Goal: Book appointment/travel/reservation

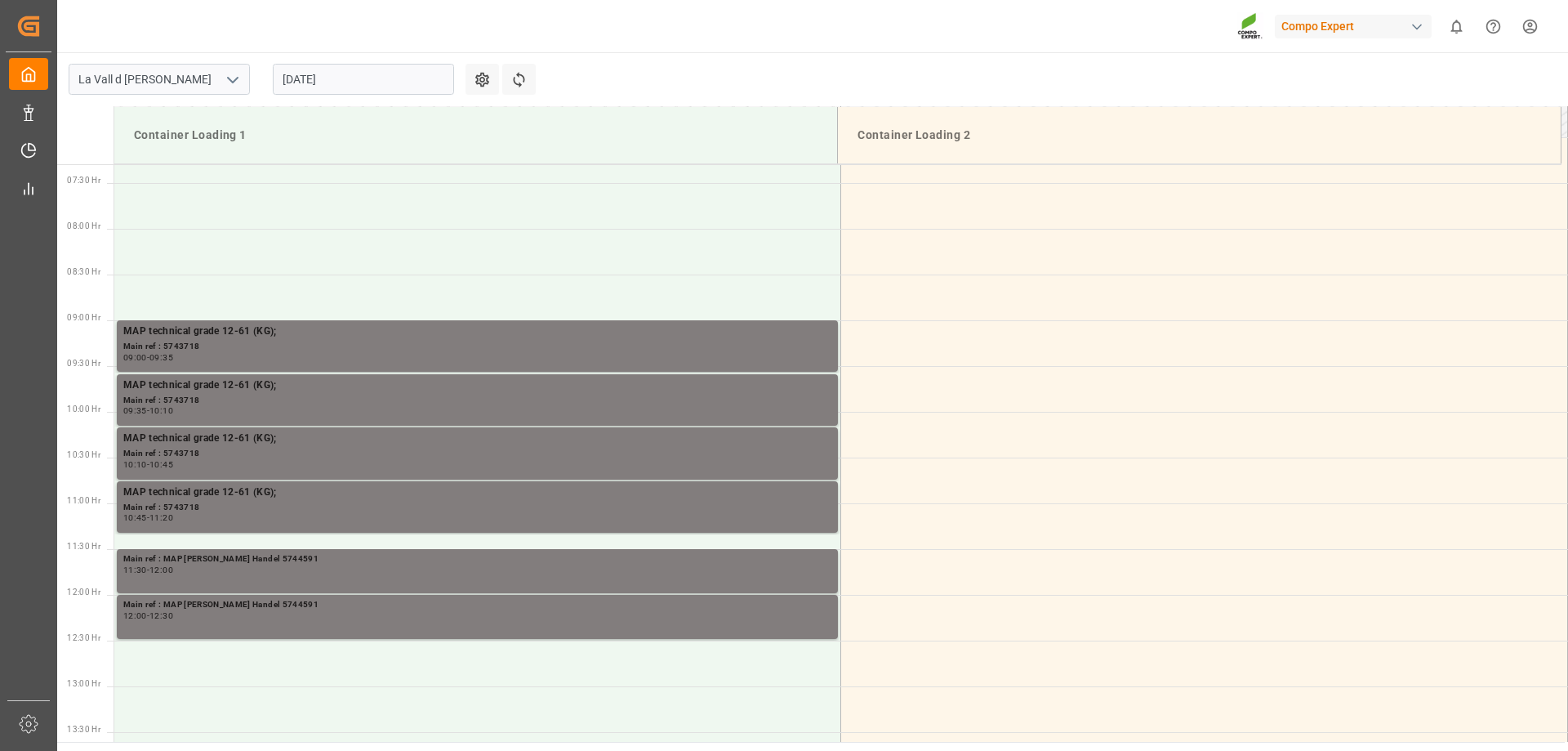
scroll to position [640, 0]
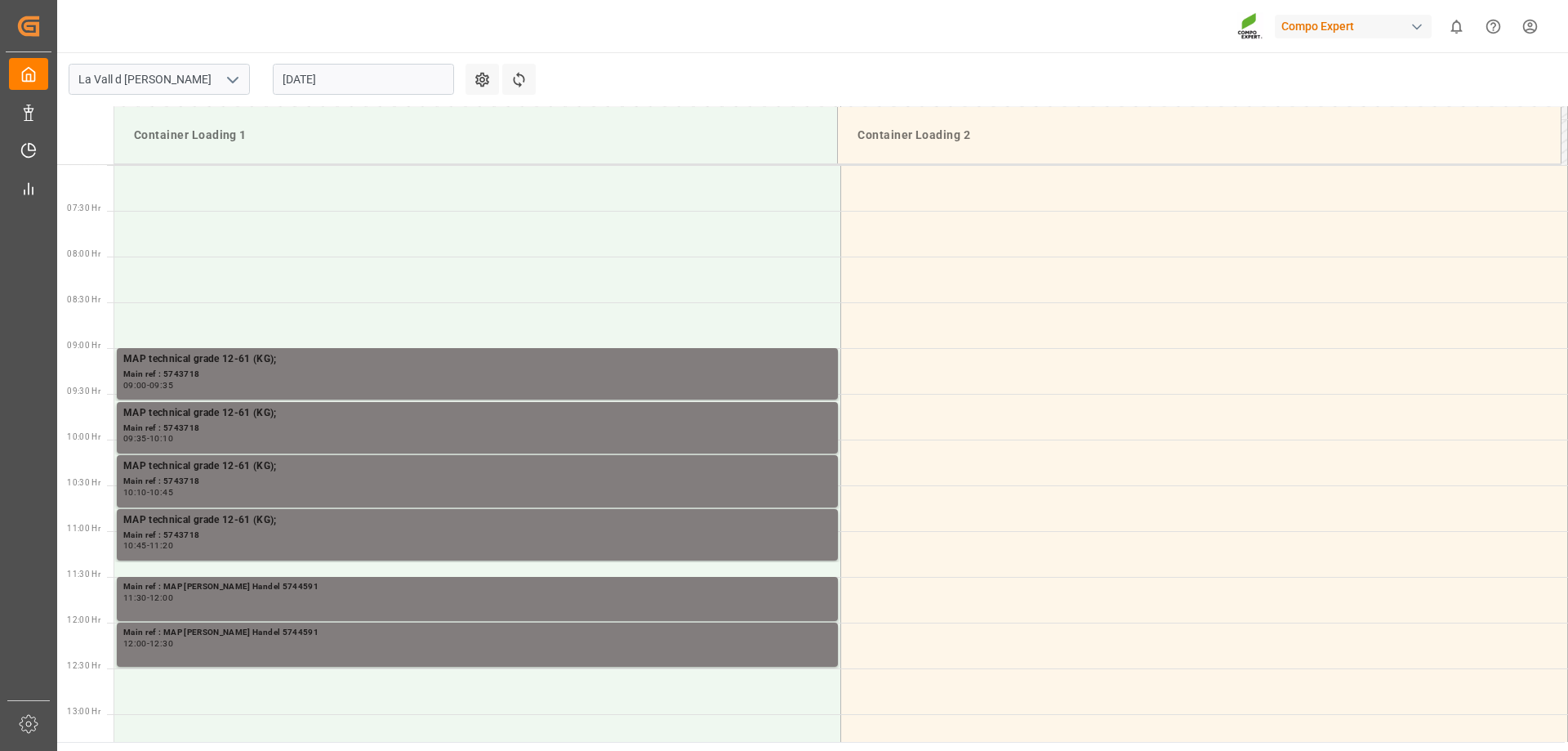
click at [302, 90] on input "[DATE]" at bounding box center [363, 79] width 181 height 31
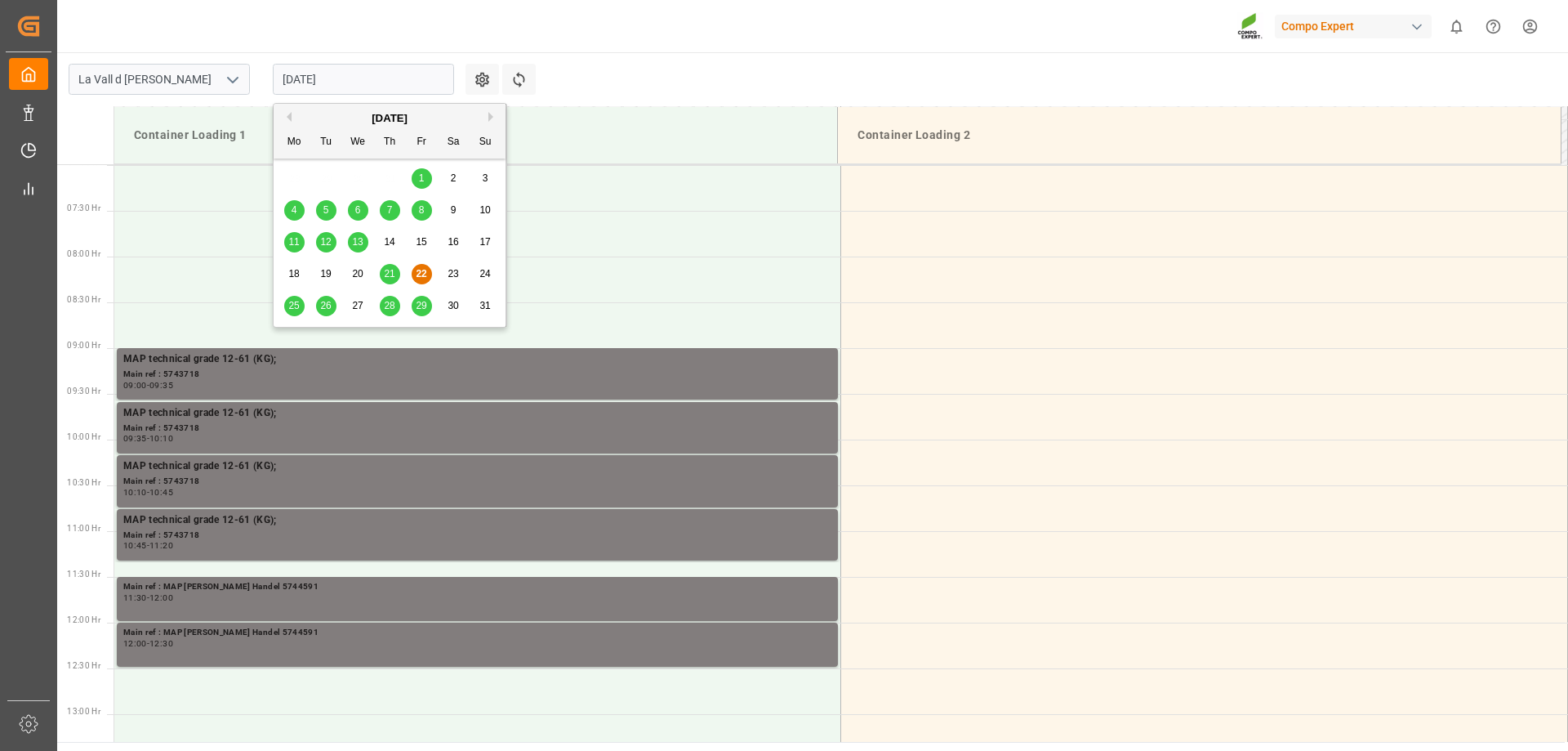
click at [299, 303] on span "25" at bounding box center [293, 305] width 11 height 12
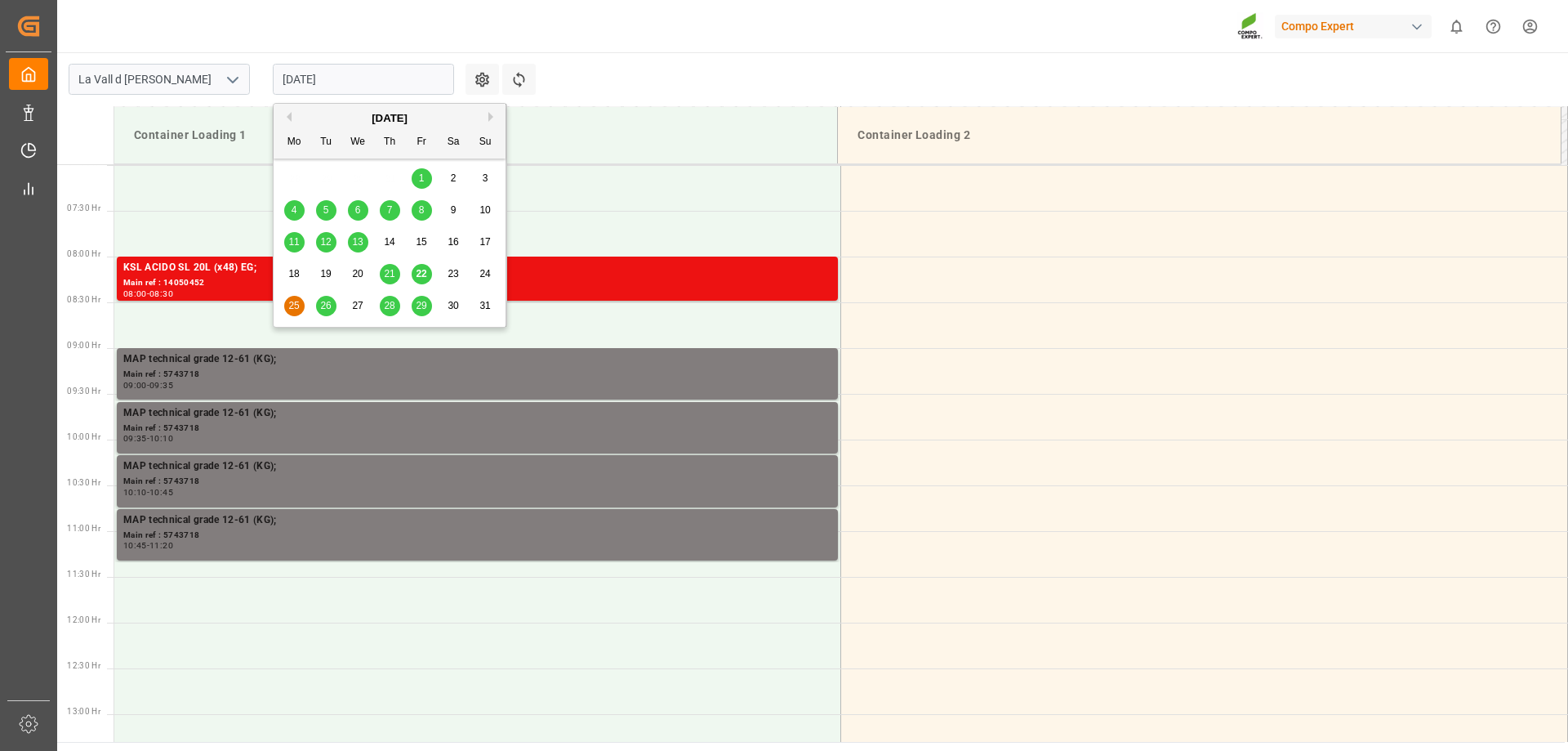
click at [350, 75] on input "[DATE]" at bounding box center [363, 79] width 181 height 31
click at [323, 310] on span "26" at bounding box center [325, 305] width 11 height 12
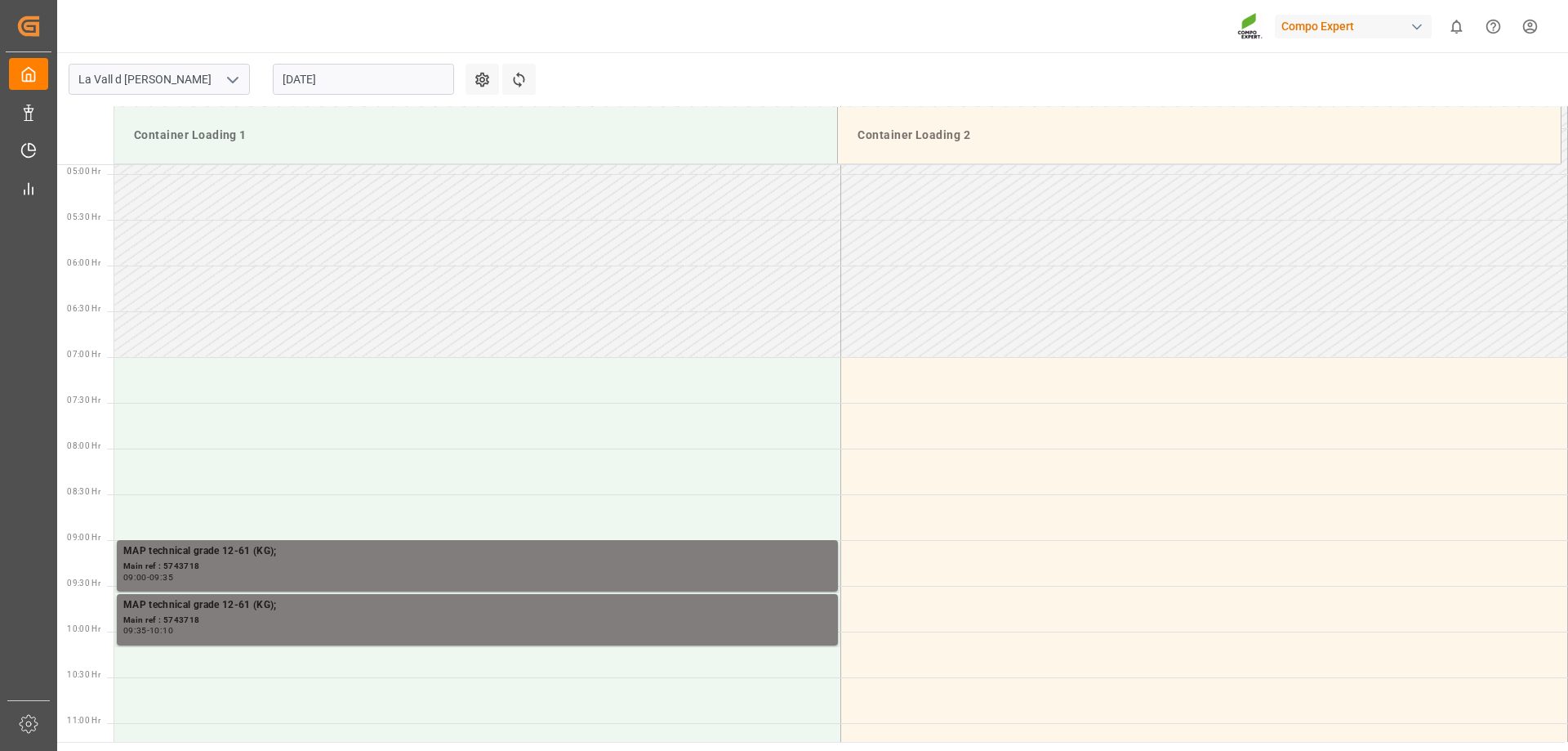
scroll to position [721, 0]
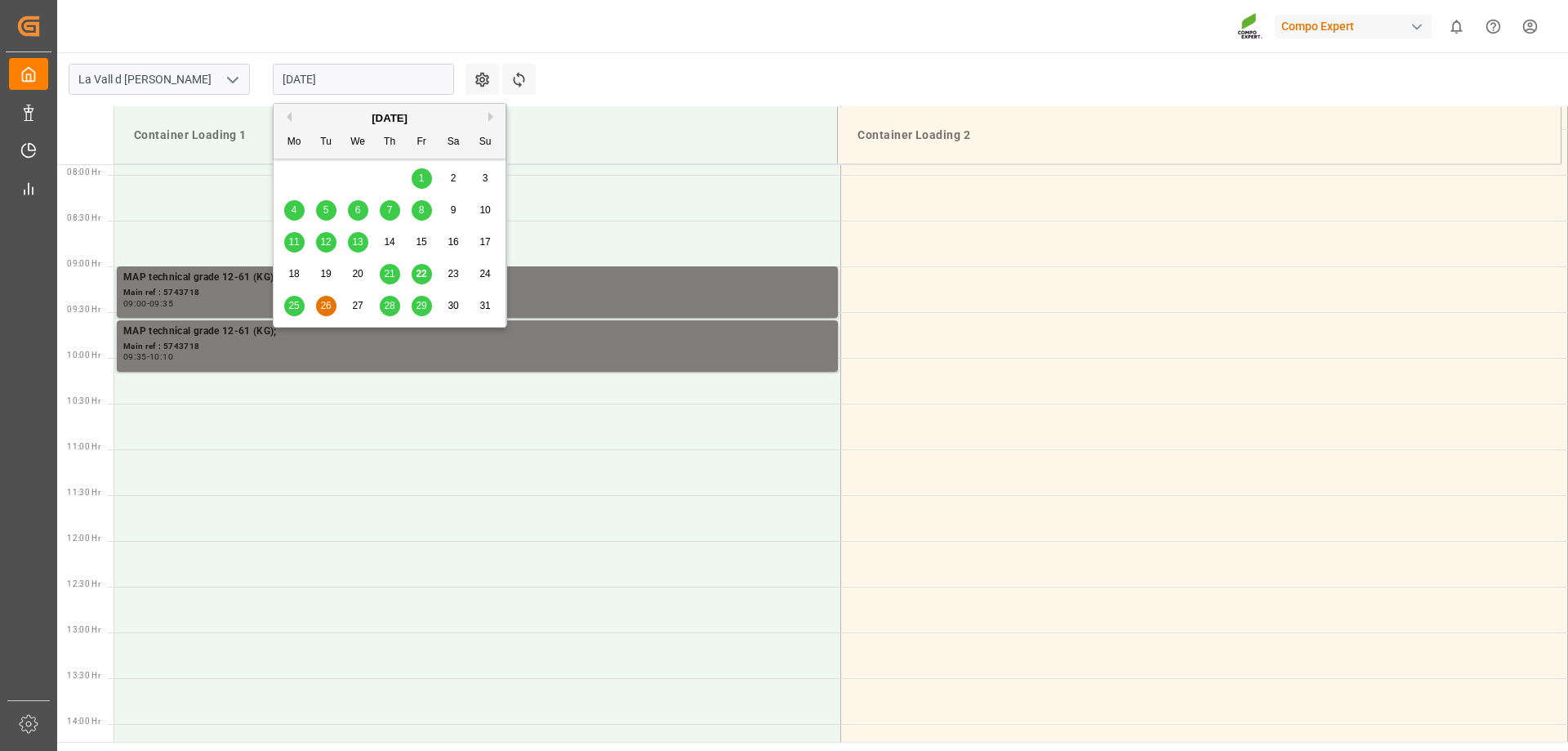
click at [307, 74] on input "[DATE]" at bounding box center [363, 79] width 181 height 31
click at [393, 309] on span "28" at bounding box center [389, 305] width 11 height 12
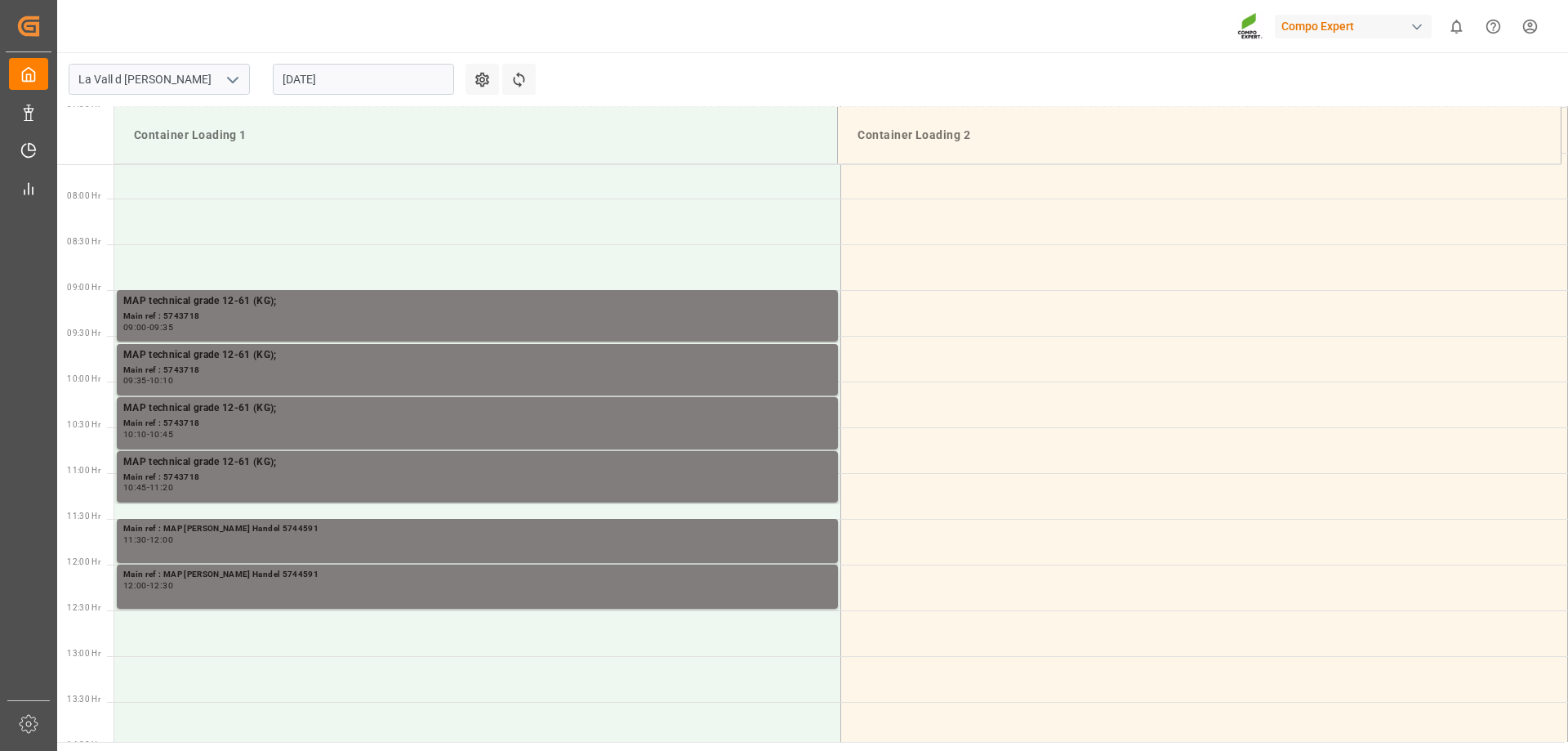
scroll to position [721, 0]
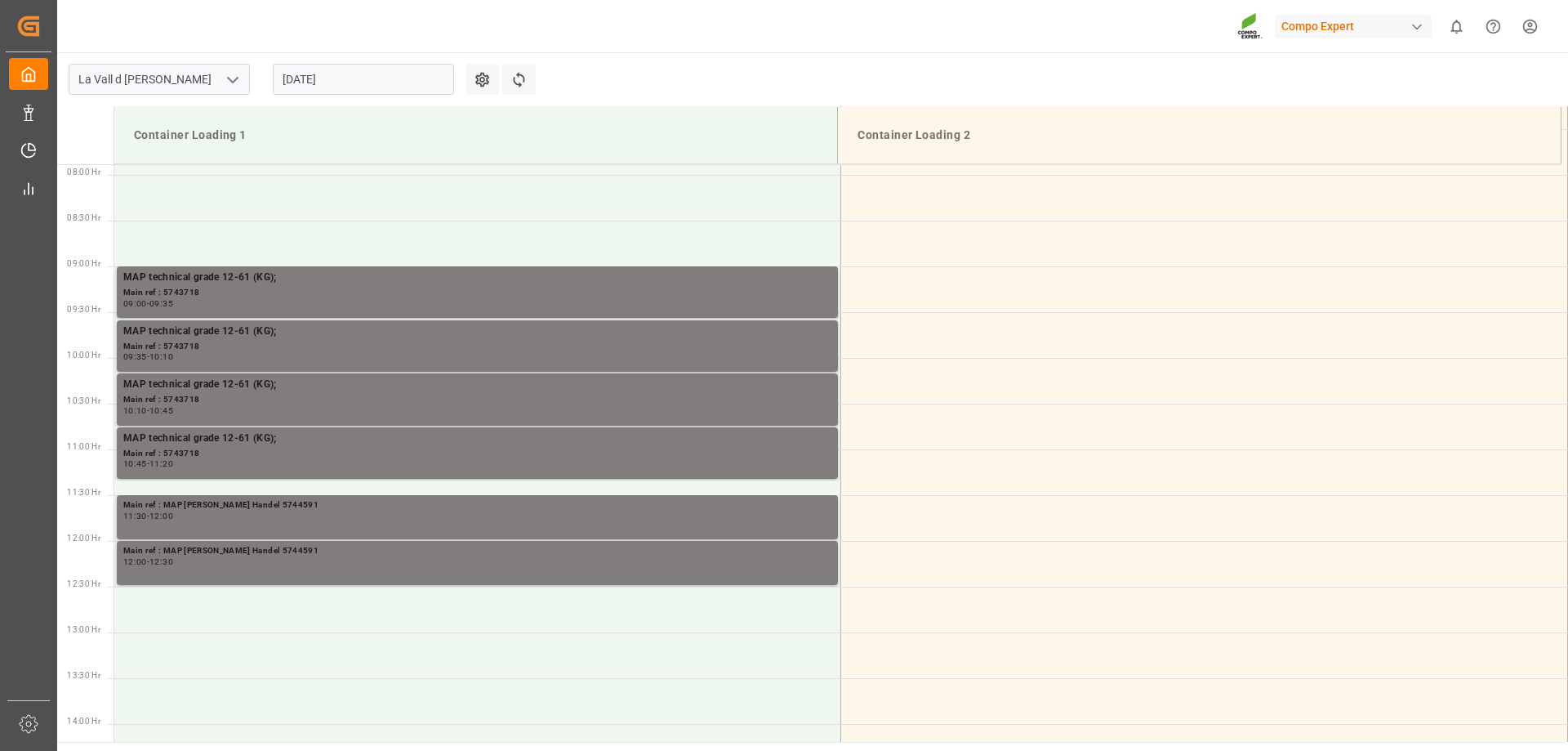
click at [642, 69] on main "La Vall d Uixo 22.08.2025 Settings Refresh Time Slots Container Loading 1 Conta…" at bounding box center [811, 397] width 1507 height 689
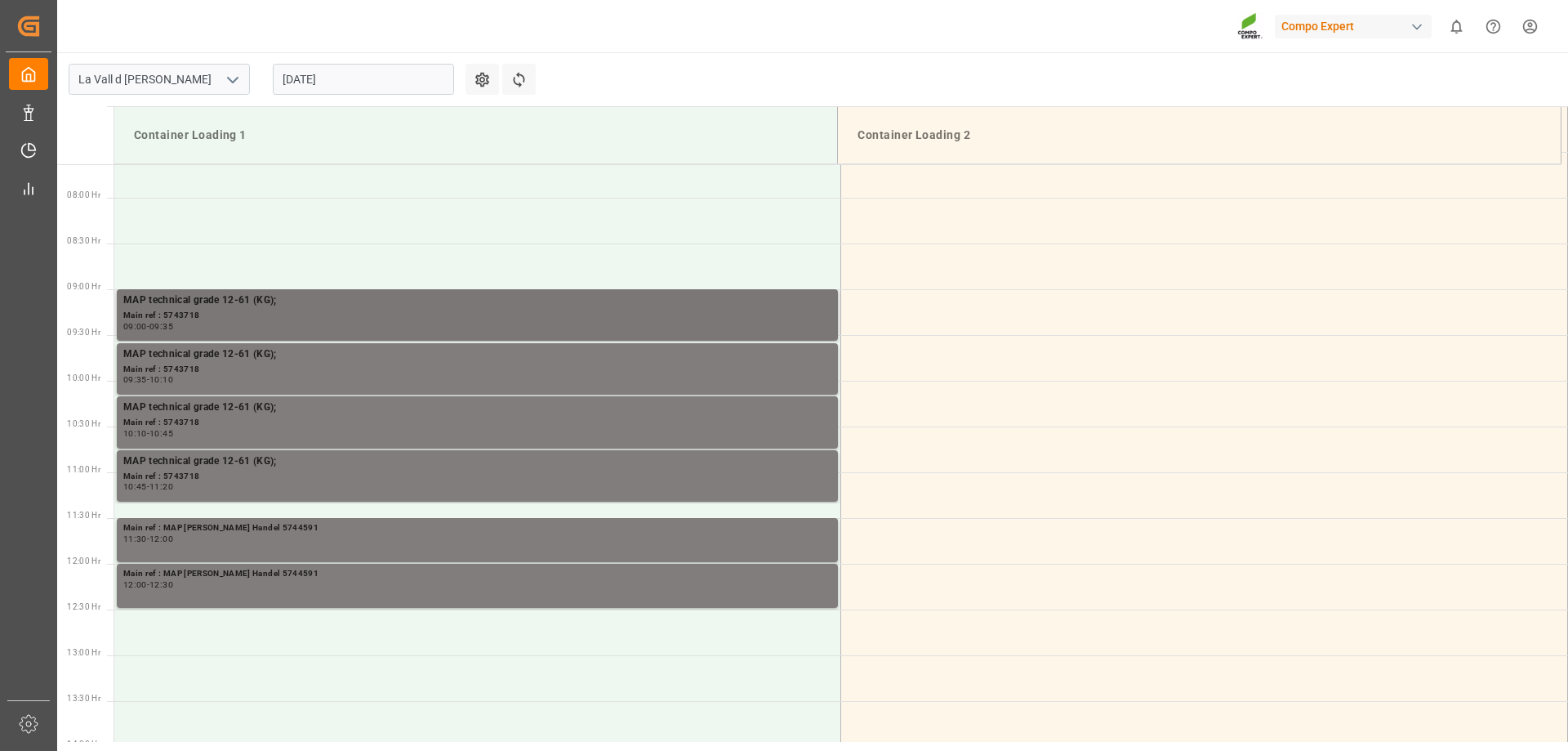
scroll to position [735, 0]
